Goal: Information Seeking & Learning: Check status

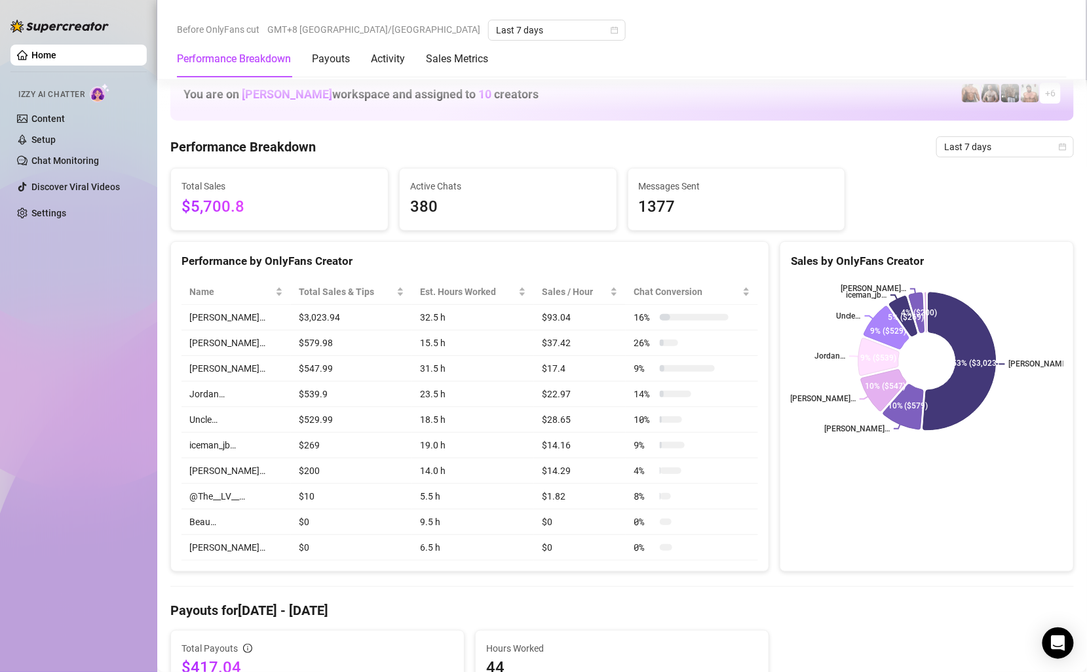
scroll to position [678, 0]
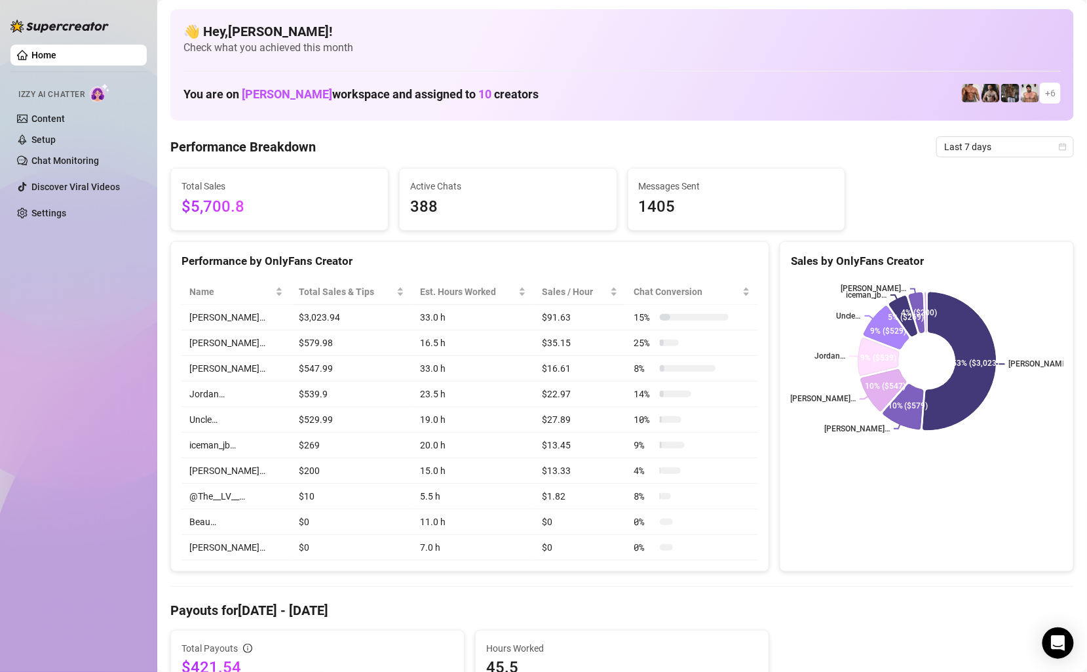
click at [830, 471] on div "Sales by OnlyFans Creator [PERSON_NAME]… [PERSON_NAME]… [PERSON_NAME]… [PERSON_…" at bounding box center [927, 406] width 294 height 331
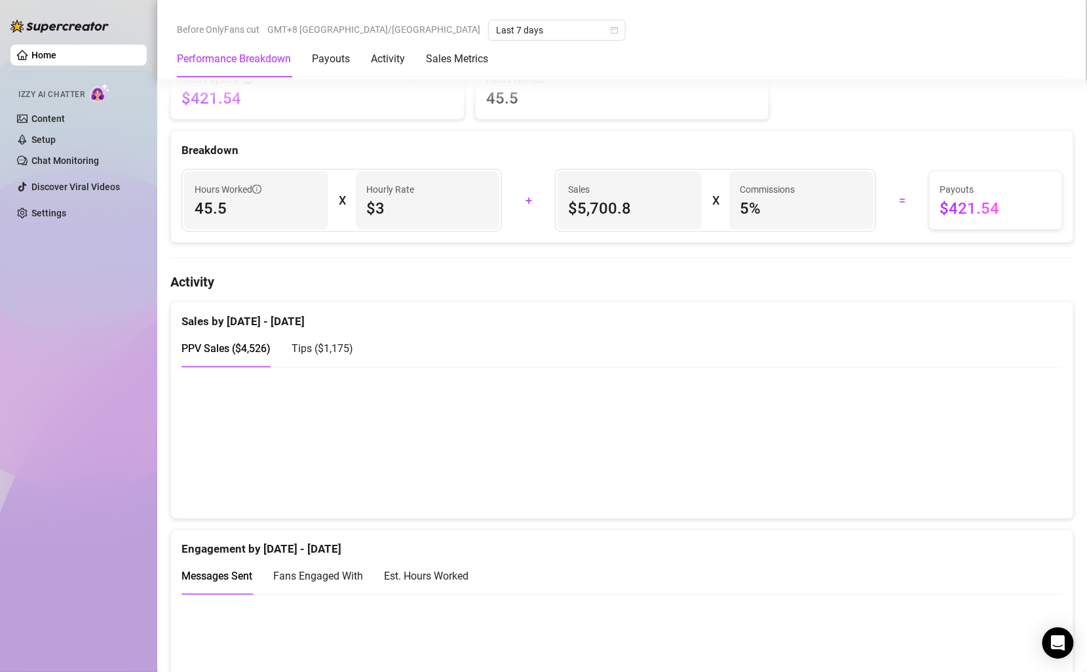
scroll to position [572, 0]
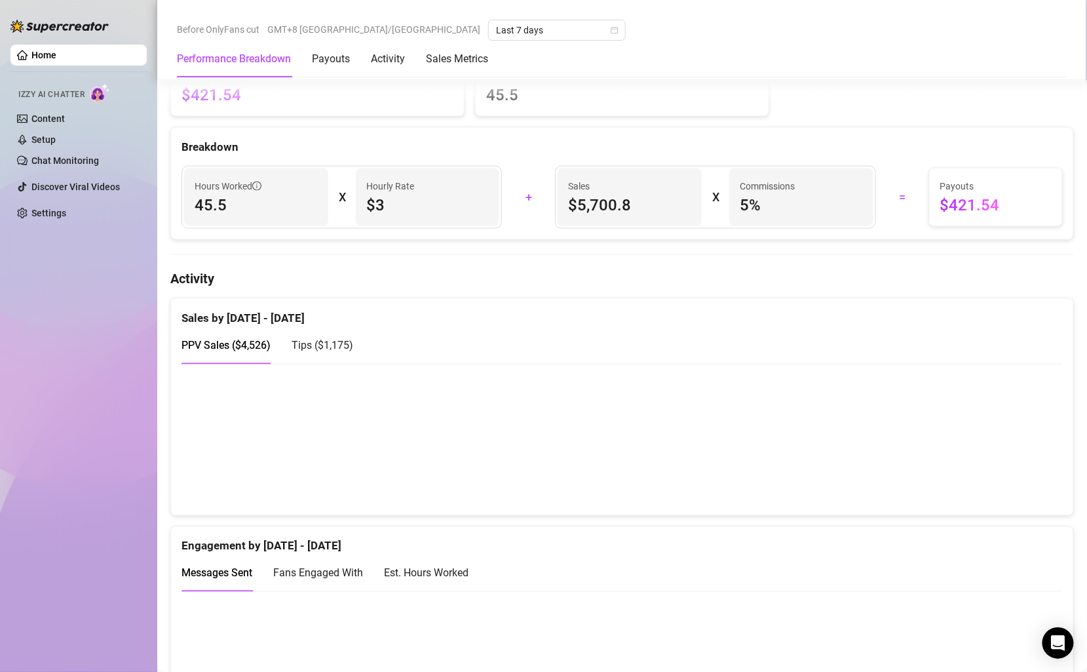
click at [320, 338] on div "Tips ( $1,175 )" at bounding box center [323, 346] width 62 height 16
click at [256, 332] on div "PPV Sales ( $4,526 )" at bounding box center [226, 345] width 89 height 37
click at [320, 341] on span "Tips ( $1,175 )" at bounding box center [323, 345] width 62 height 12
click at [223, 349] on div "PPV Sales ( $4,526 )" at bounding box center [226, 346] width 89 height 16
click at [344, 339] on span "Tips ( $1,175 )" at bounding box center [323, 345] width 62 height 12
